Goal: Find contact information: Find contact information

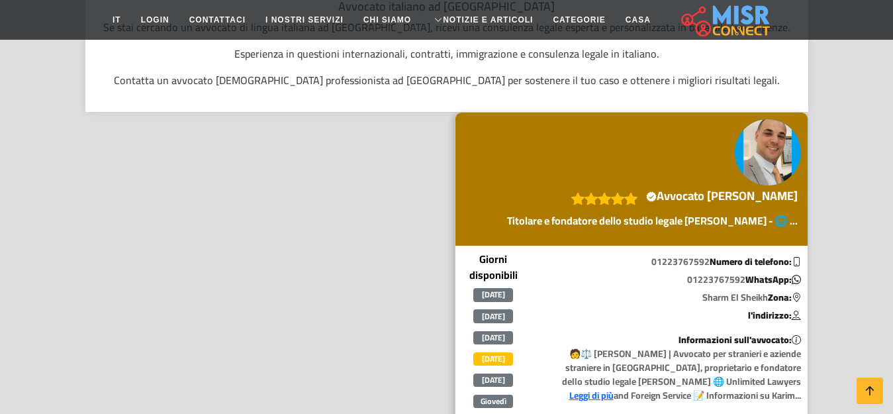
scroll to position [331, 0]
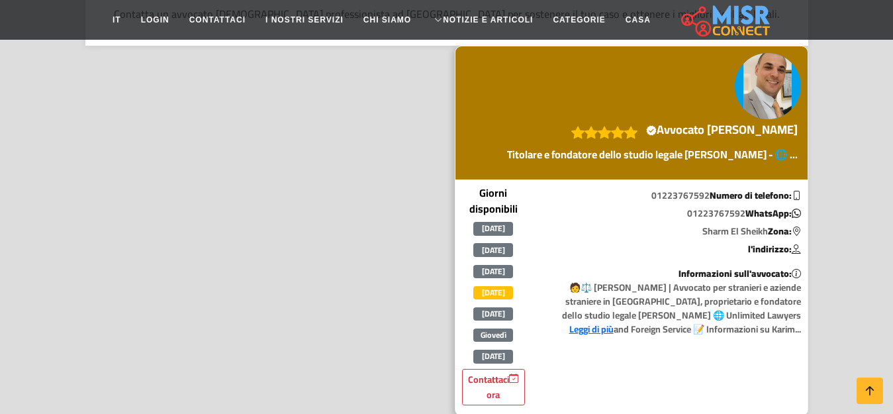
click at [614, 320] on font "Leggi di più" at bounding box center [591, 328] width 44 height 17
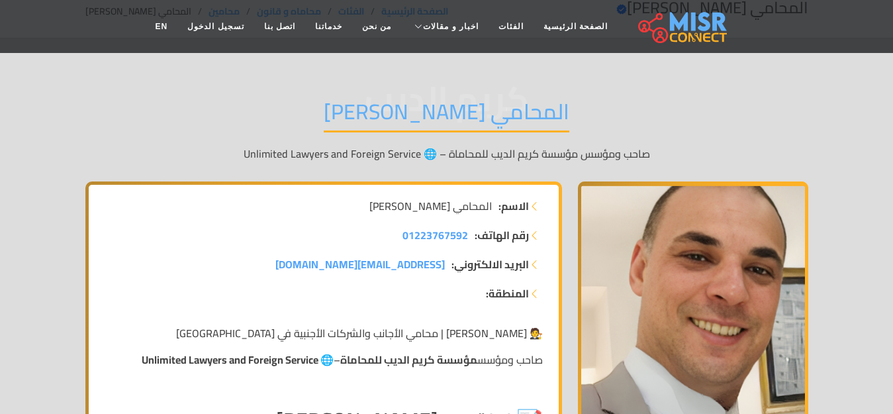
scroll to position [66, 0]
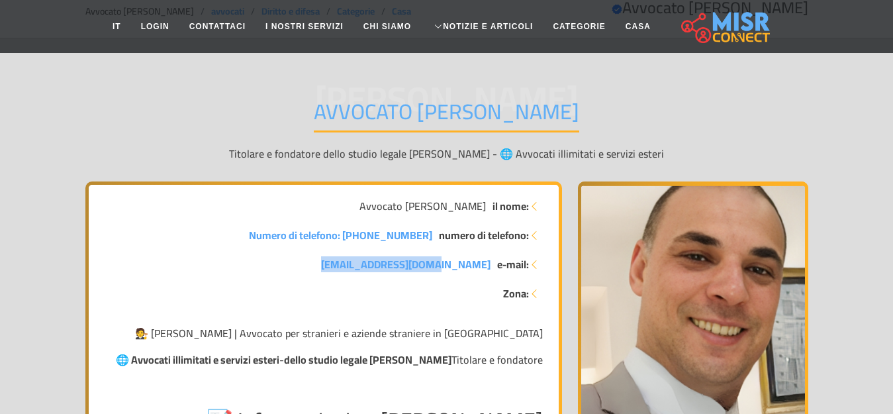
drag, startPoint x: 378, startPoint y: 264, endPoint x: 492, endPoint y: 266, distance: 113.9
click at [492, 266] on li "e-mail: [EMAIL_ADDRESS][DOMAIN_NAME]" at bounding box center [324, 264] width 438 height 16
copy font "[EMAIL_ADDRESS][DOMAIN_NAME]"
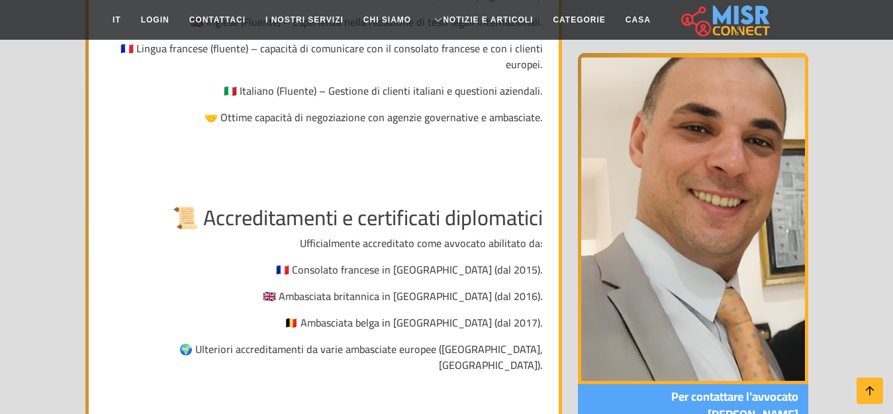
scroll to position [1324, 0]
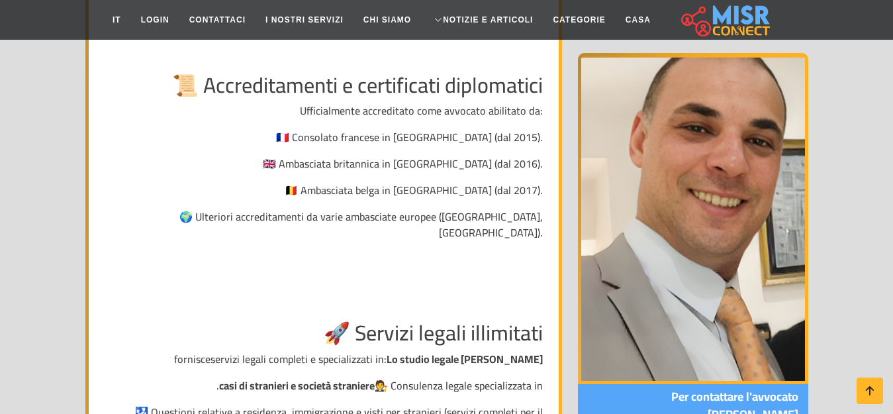
click at [720, 401] on font "Per contattare l'avvocato [PERSON_NAME]" at bounding box center [734, 405] width 127 height 40
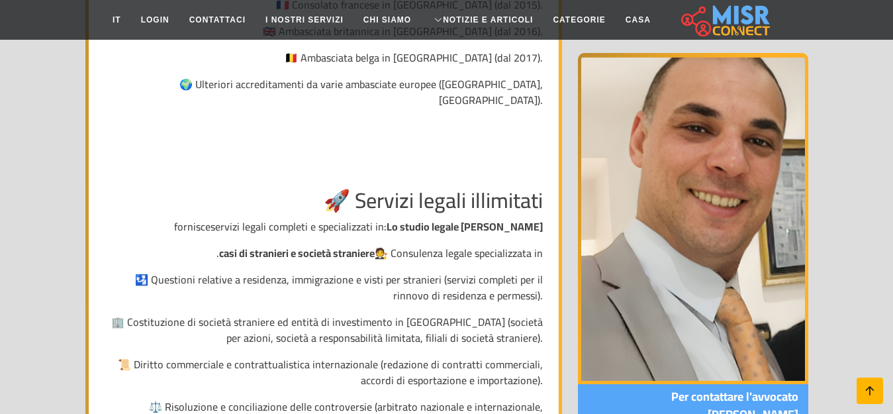
click at [872, 384] on icon at bounding box center [870, 390] width 19 height 19
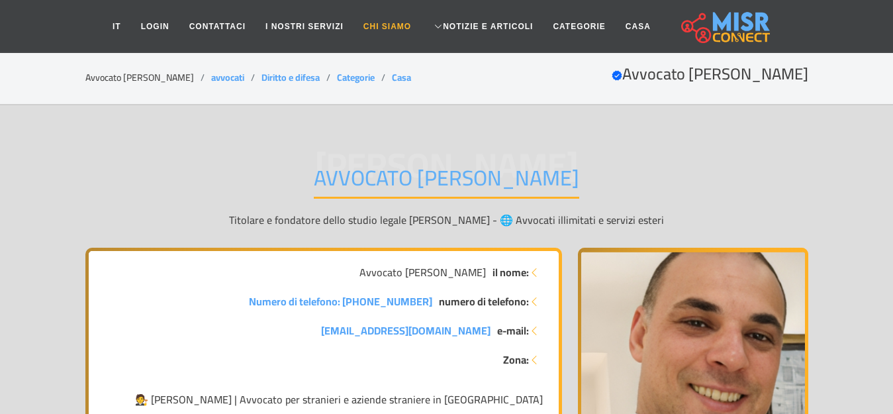
click at [399, 23] on font "Chi siamo" at bounding box center [388, 26] width 48 height 9
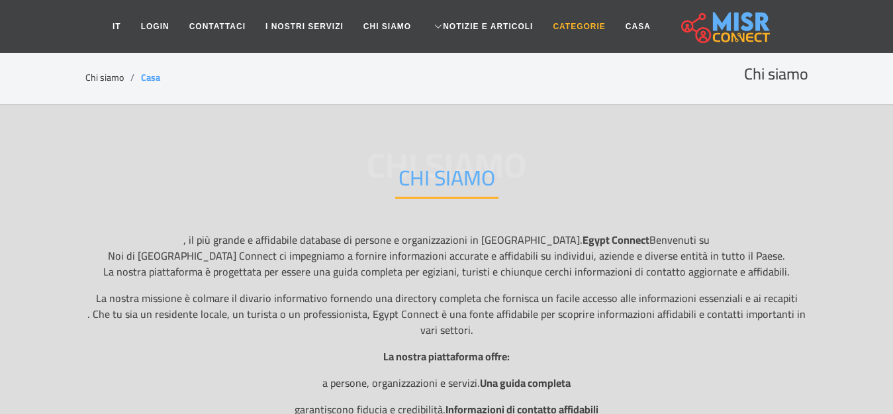
click at [558, 23] on font "Categorie" at bounding box center [579, 26] width 52 height 9
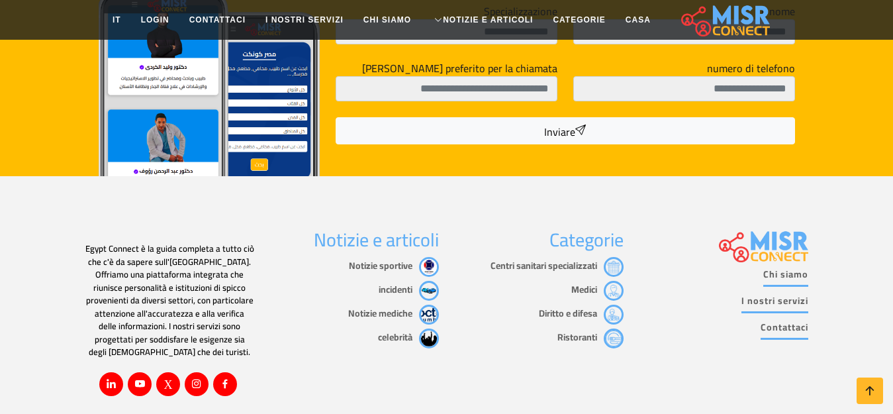
scroll to position [1258, 0]
